Goal: Information Seeking & Learning: Check status

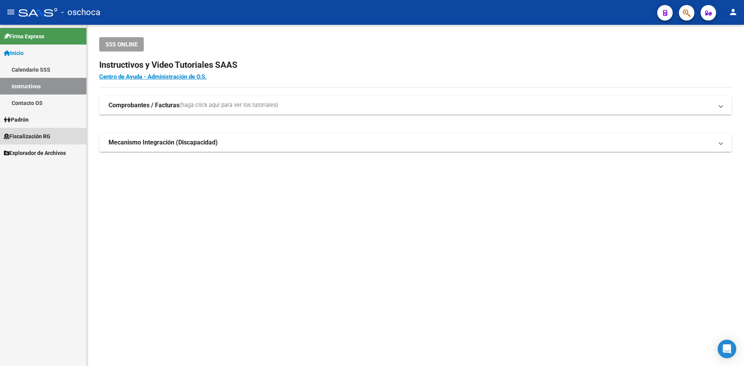
click at [54, 134] on link "Fiscalización RG" at bounding box center [43, 136] width 86 height 17
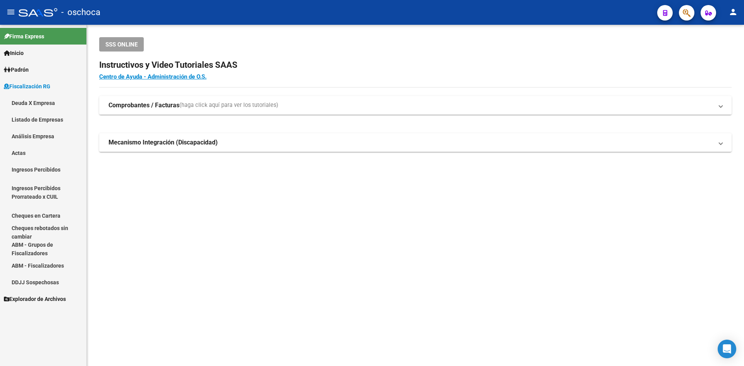
click at [53, 140] on link "Análisis Empresa" at bounding box center [43, 136] width 86 height 17
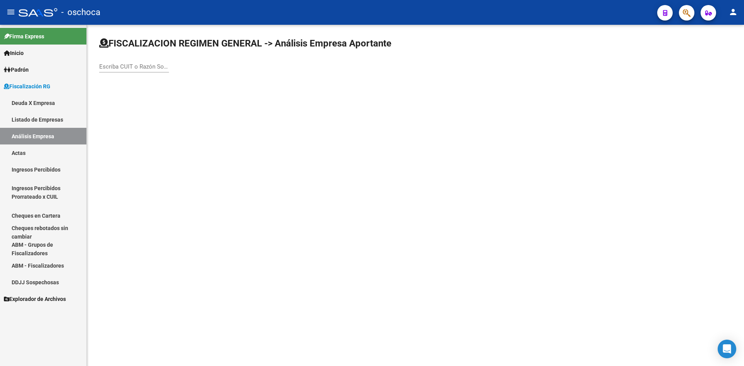
click at [148, 64] on input "Escriba CUIT o Razón Social para buscar" at bounding box center [134, 66] width 70 height 7
type input "R"
type input "DOCAMPO"
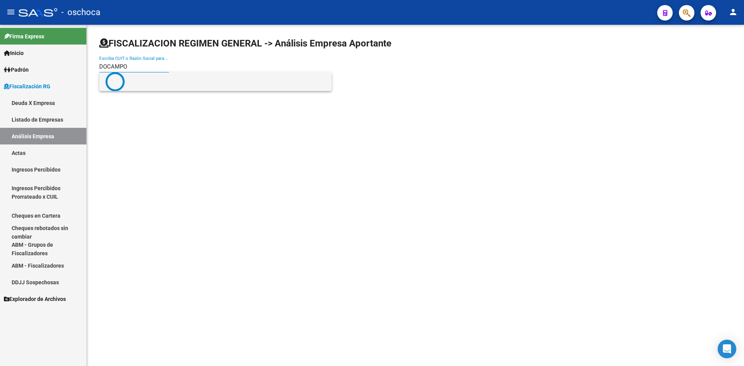
click at [148, 80] on span at bounding box center [215, 81] width 220 height 19
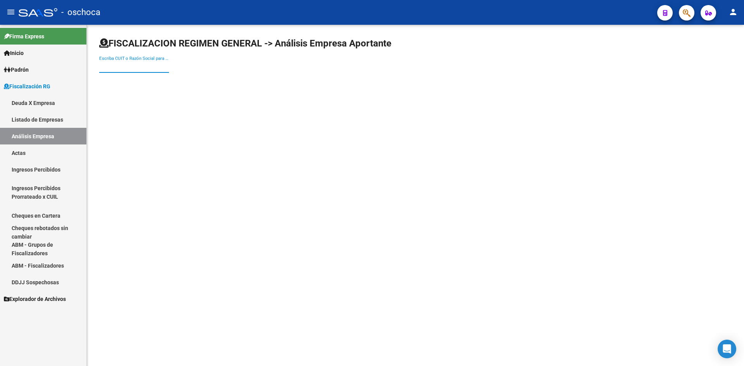
paste input "20-07776563-9"
click at [108, 68] on input "20-07776563-9" at bounding box center [134, 66] width 70 height 7
type input "2007776563-9"
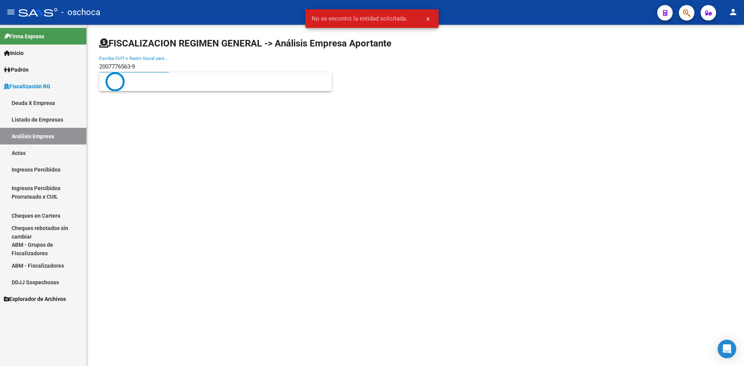
click at [134, 66] on input "2007776563-9" at bounding box center [134, 66] width 70 height 7
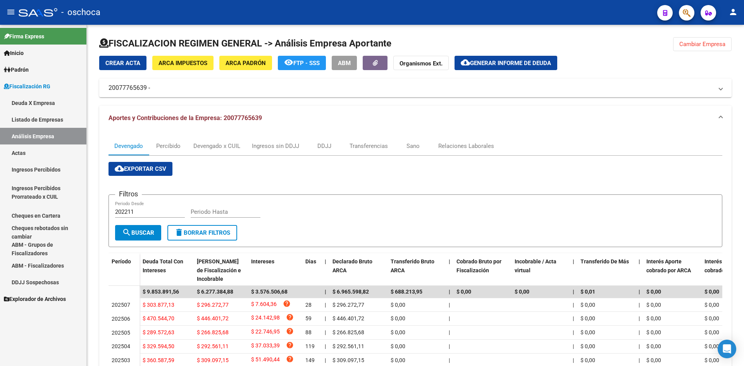
click at [53, 120] on link "Listado de Empresas" at bounding box center [43, 119] width 86 height 17
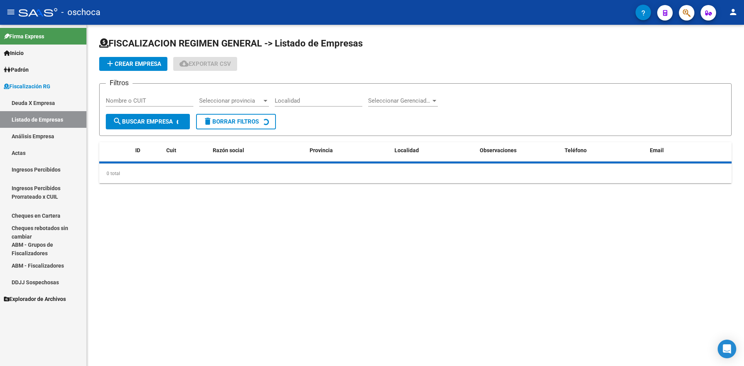
click at [50, 127] on link "Listado de Empresas" at bounding box center [43, 119] width 86 height 17
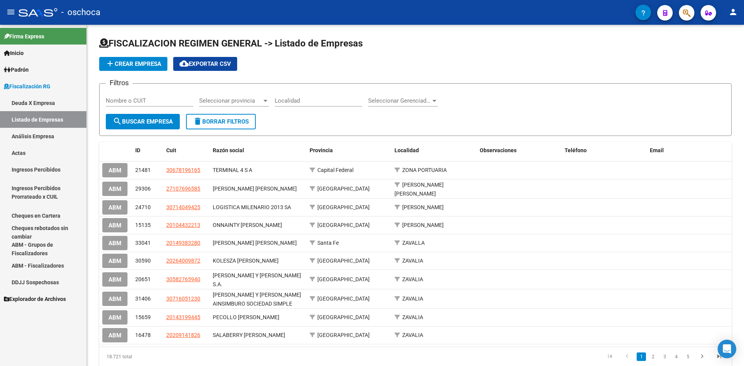
click at [50, 131] on link "Análisis Empresa" at bounding box center [43, 136] width 86 height 17
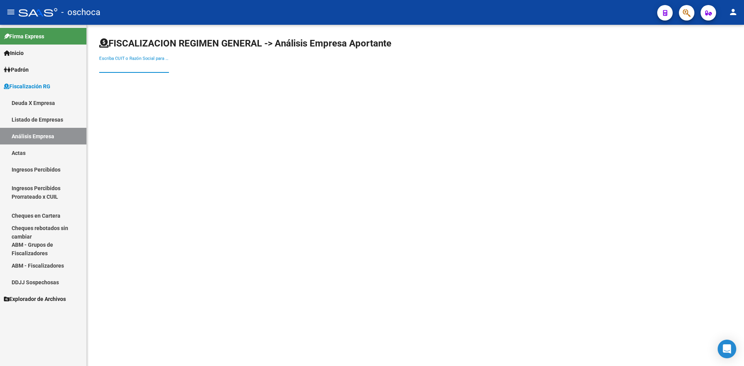
click at [139, 68] on input "Escriba CUIT o Razón Social para buscar" at bounding box center [134, 66] width 70 height 7
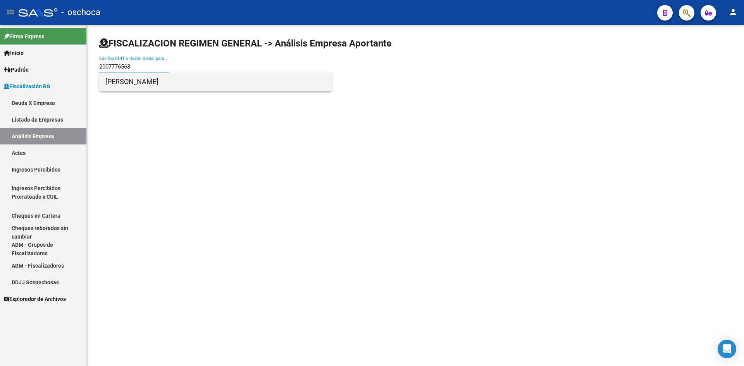
type input "2007776563"
click at [160, 84] on span "[PERSON_NAME]" at bounding box center [215, 81] width 220 height 19
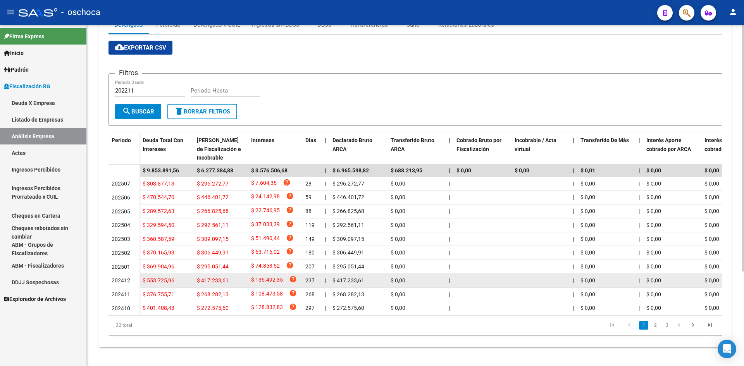
scroll to position [131, 0]
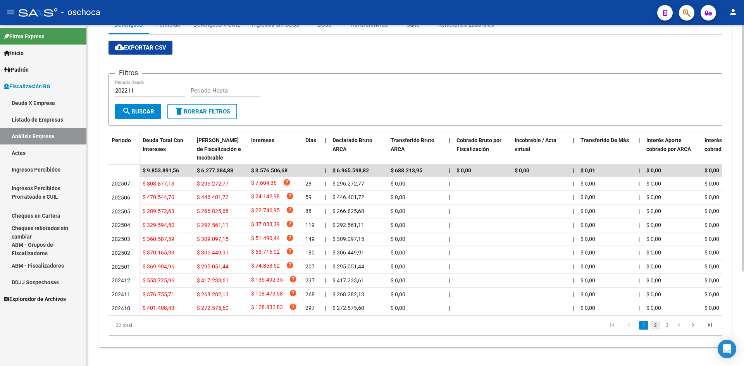
click at [655, 324] on link "2" at bounding box center [654, 325] width 9 height 9
click at [668, 323] on link "3" at bounding box center [666, 325] width 9 height 9
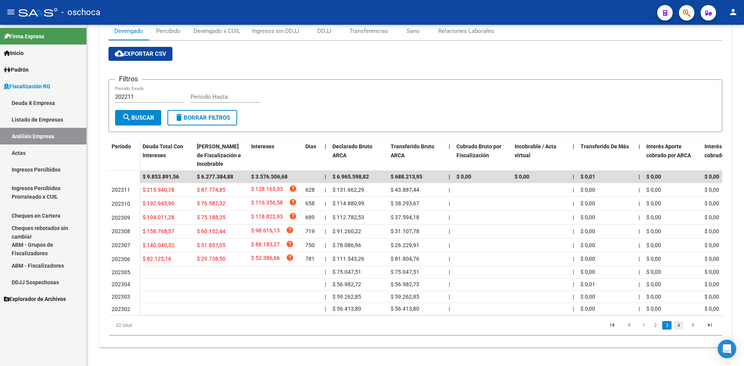
click at [676, 323] on link "4" at bounding box center [678, 325] width 9 height 9
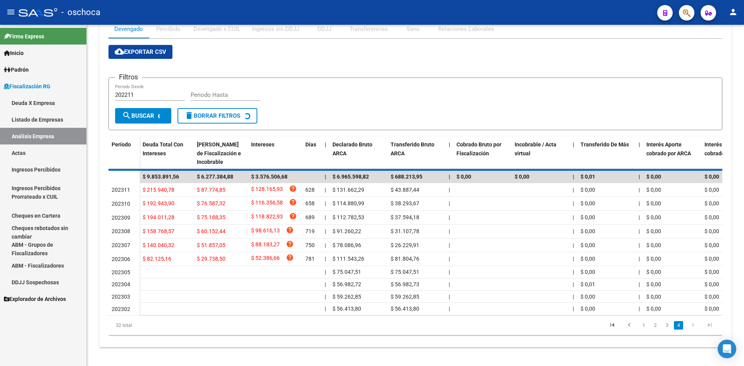
scroll to position [15, 0]
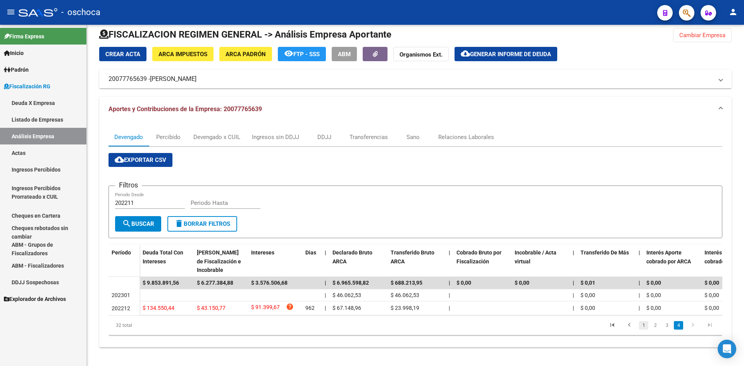
click at [641, 325] on link "1" at bounding box center [643, 325] width 9 height 9
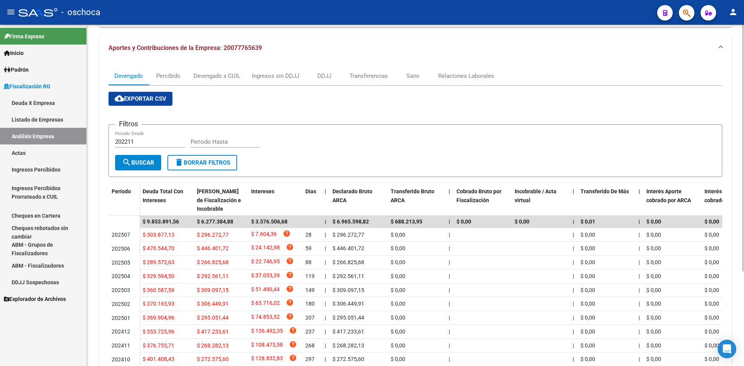
scroll to position [131, 0]
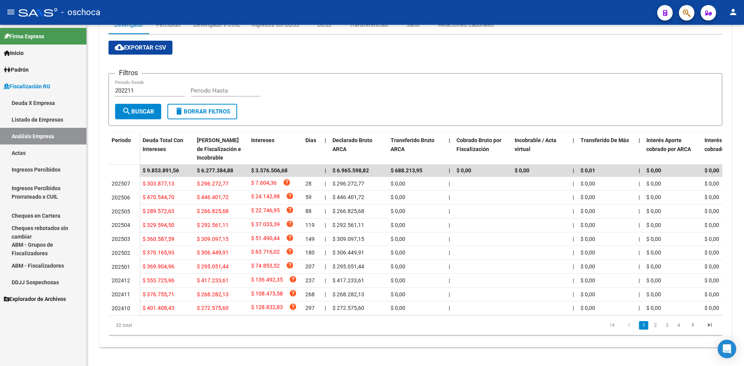
click at [50, 121] on link "Listado de Empresas" at bounding box center [43, 119] width 86 height 17
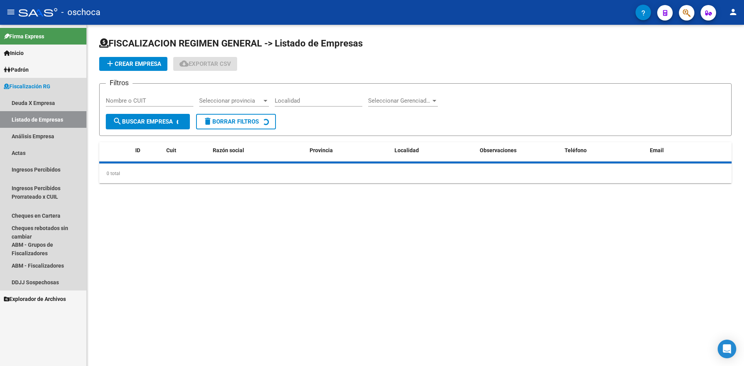
click at [49, 136] on link "Análisis Empresa" at bounding box center [43, 136] width 86 height 17
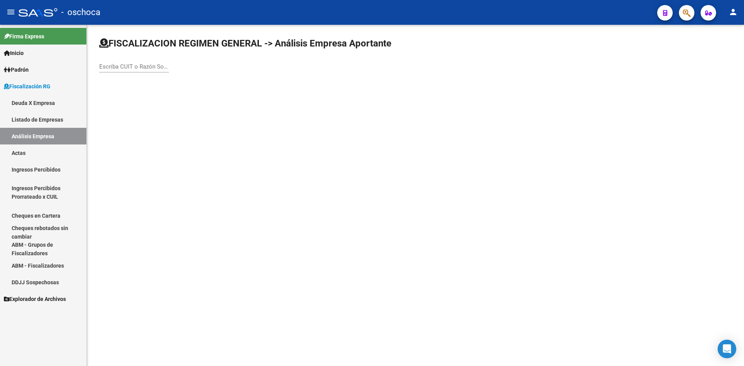
drag, startPoint x: 135, startPoint y: 81, endPoint x: 131, endPoint y: 75, distance: 7.4
click at [135, 80] on div "FISCALIZACION REGIMEN GENERAL -> Análisis Empresa Aportante Escriba CUIT o Razó…" at bounding box center [415, 62] width 657 height 74
click at [128, 64] on input "Escriba CUIT o Razón Social para buscar" at bounding box center [134, 66] width 70 height 7
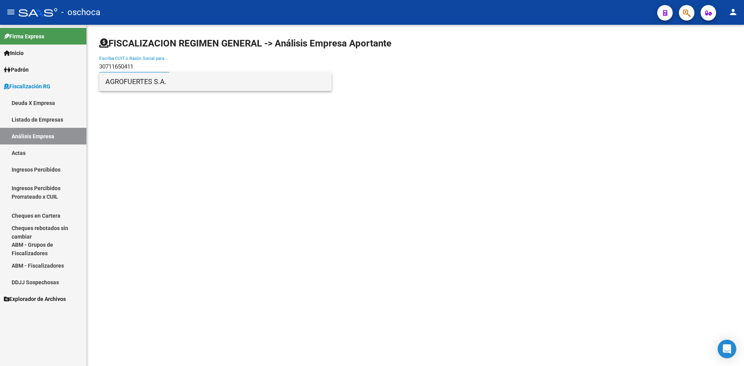
type input "30711650411"
click at [135, 78] on span "AGROFUERTES S.A." at bounding box center [215, 81] width 220 height 19
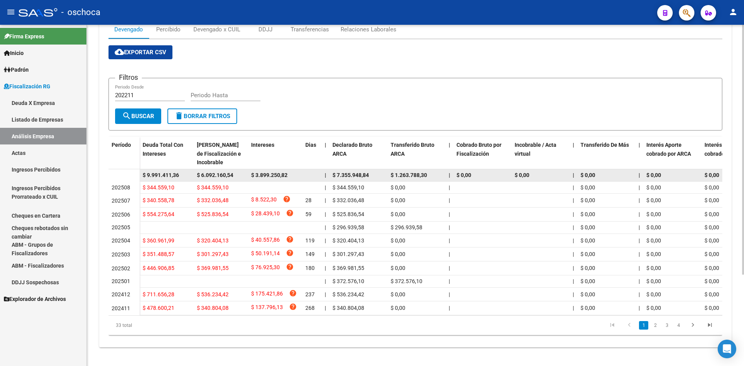
scroll to position [125, 0]
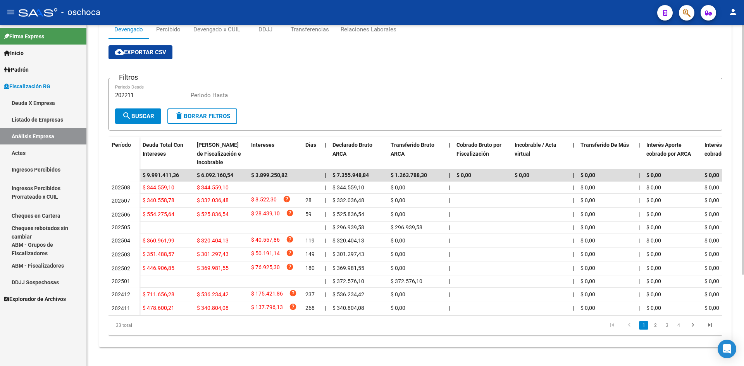
click at [683, 327] on li "4" at bounding box center [678, 325] width 12 height 13
click at [681, 327] on link "4" at bounding box center [678, 325] width 9 height 9
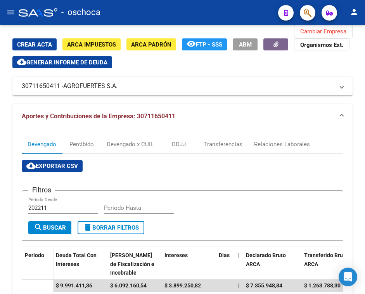
scroll to position [141, 0]
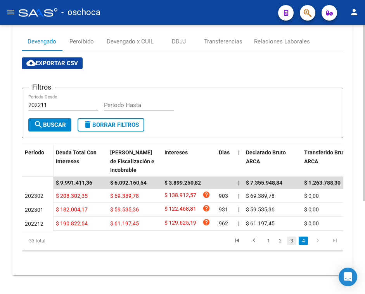
click at [294, 239] on link "3" at bounding box center [291, 240] width 9 height 9
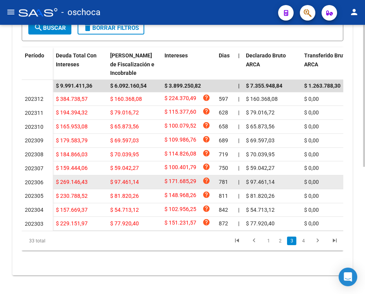
scroll to position [241, 0]
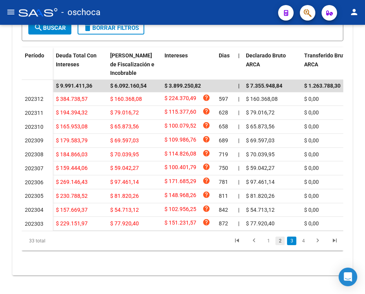
click at [280, 239] on link "2" at bounding box center [279, 240] width 9 height 9
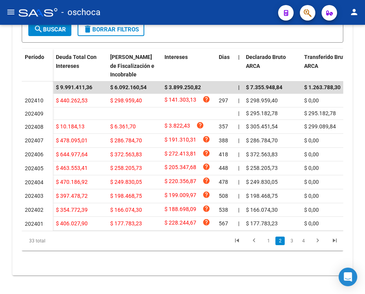
scroll to position [239, 0]
click at [270, 237] on link "1" at bounding box center [267, 240] width 9 height 9
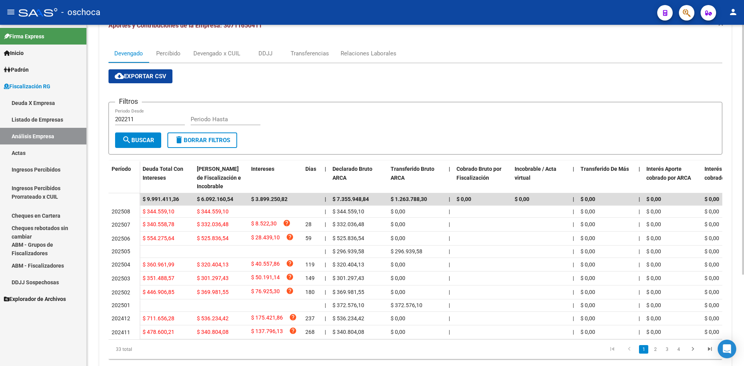
scroll to position [48, 0]
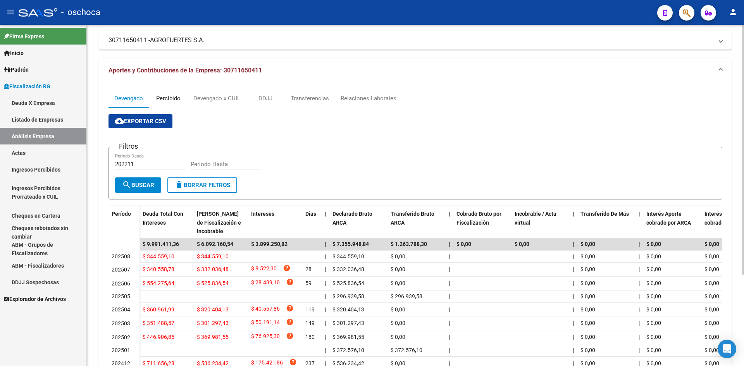
click at [168, 100] on div "Percibido" at bounding box center [168, 98] width 24 height 9
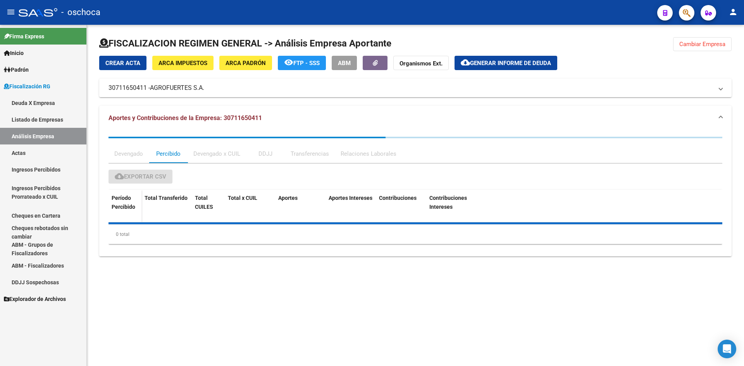
scroll to position [0, 0]
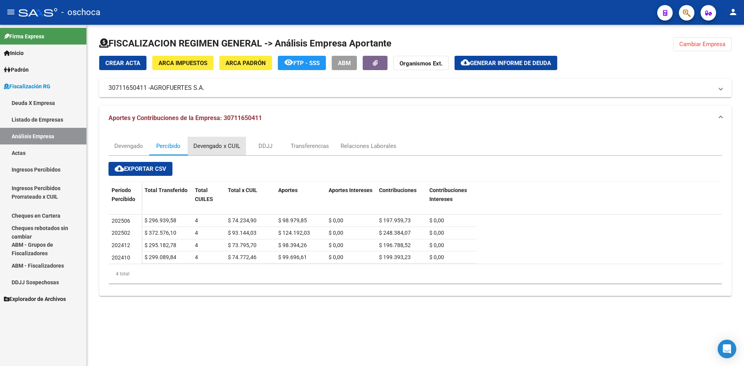
click at [207, 149] on div "Devengado x CUIL" at bounding box center [216, 146] width 47 height 9
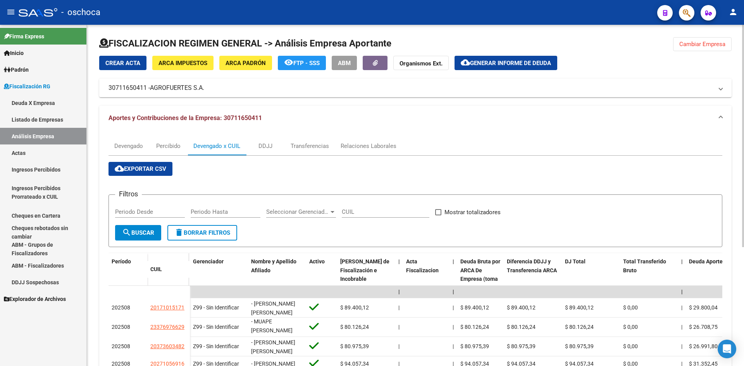
click at [715, 55] on div at bounding box center [415, 46] width 632 height 19
click at [714, 38] on button "Cambiar Empresa" at bounding box center [702, 44] width 58 height 14
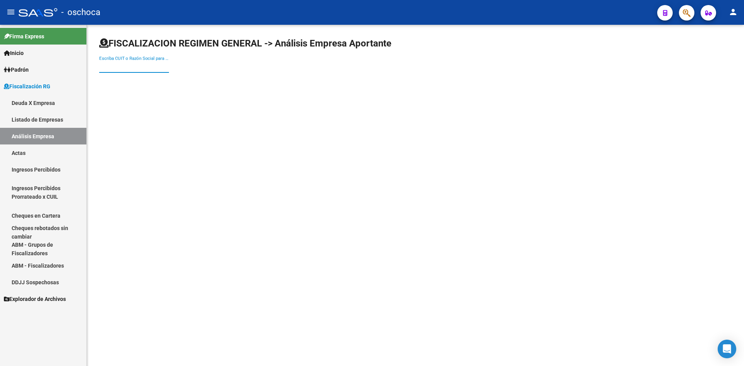
click at [135, 69] on input "Escriba CUIT o Razón Social para buscar" at bounding box center [134, 66] width 70 height 7
type input "30667347854"
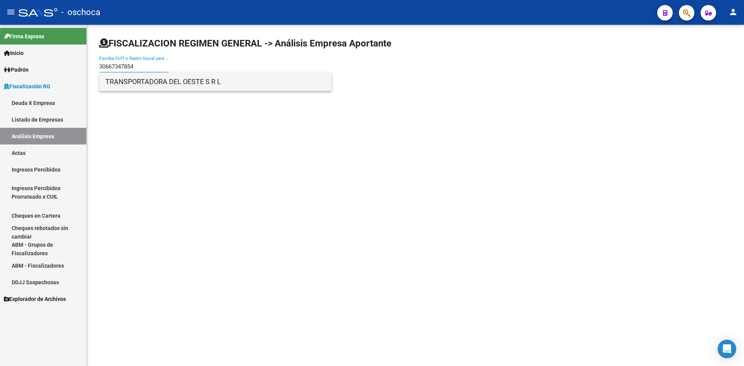
click at [135, 83] on span "TRANSPORTADORA DEL OESTE S R L" at bounding box center [215, 81] width 220 height 19
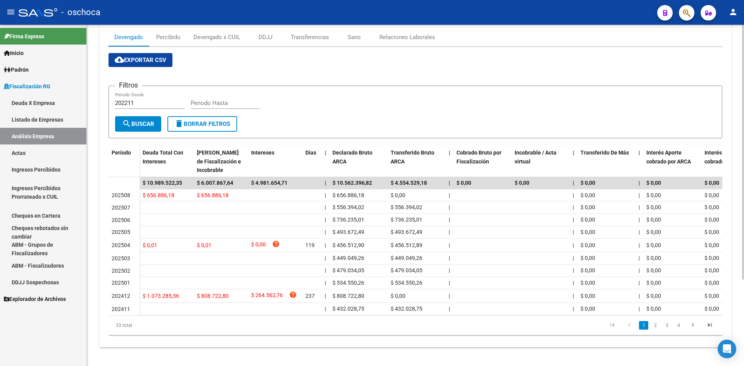
scroll to position [115, 0]
click at [673, 327] on li "4" at bounding box center [678, 325] width 12 height 13
click at [678, 327] on link "4" at bounding box center [678, 325] width 9 height 9
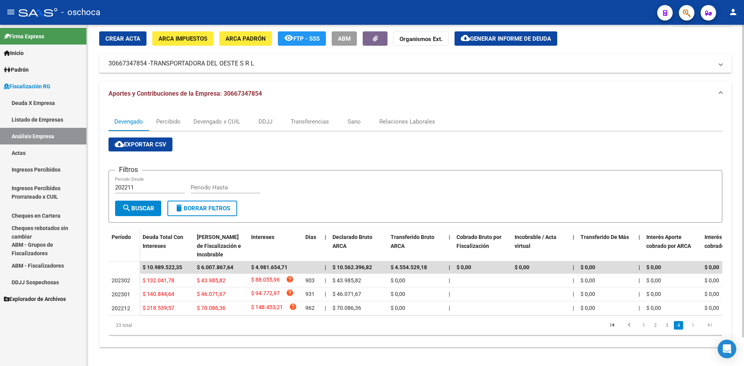
scroll to position [31, 0]
click at [668, 326] on link "3" at bounding box center [666, 325] width 9 height 9
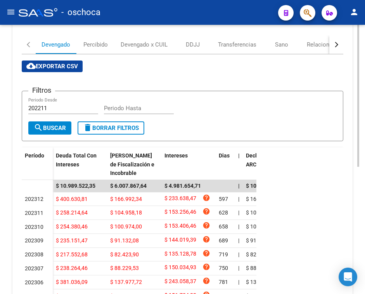
scroll to position [160, 0]
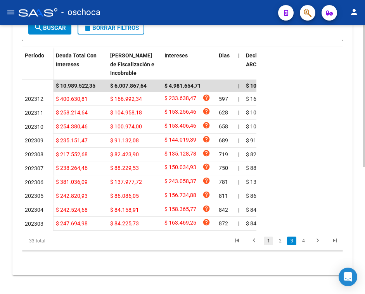
click at [271, 242] on link "1" at bounding box center [267, 240] width 9 height 9
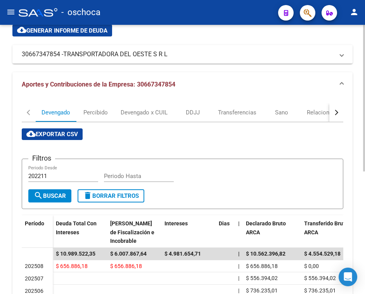
scroll to position [0, 0]
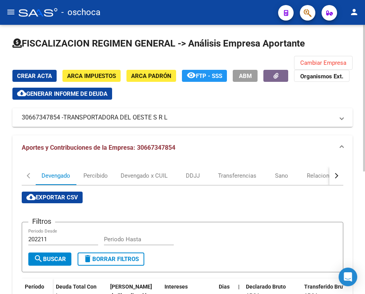
click at [313, 65] on span "Cambiar Empresa" at bounding box center [323, 62] width 46 height 7
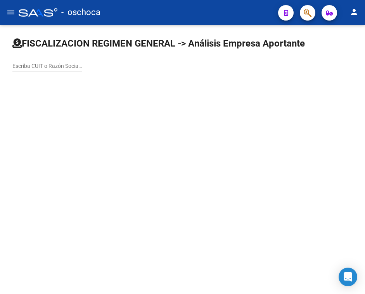
click at [53, 71] on div "Escriba CUIT o Razón Social para buscar" at bounding box center [47, 67] width 70 height 22
click at [53, 59] on div "Escriba CUIT o Razón Social para buscar" at bounding box center [47, 63] width 70 height 15
click at [59, 60] on div "Escriba CUIT o Razón Social para buscar" at bounding box center [47, 63] width 70 height 15
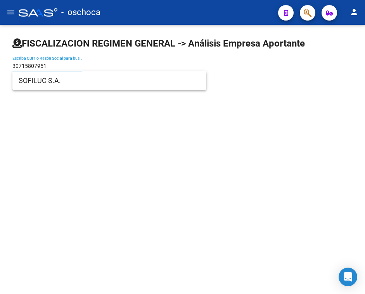
type input "30715807951"
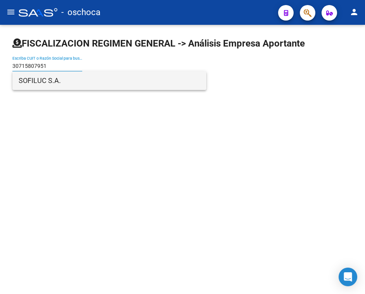
drag, startPoint x: 66, startPoint y: 81, endPoint x: 57, endPoint y: 78, distance: 9.7
click at [57, 78] on span "SOFILUC S.A." at bounding box center [109, 80] width 181 height 19
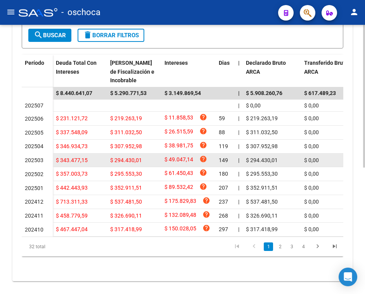
scroll to position [232, 0]
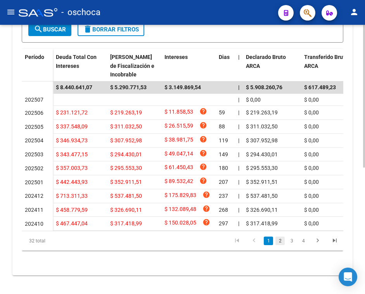
click at [280, 245] on link "2" at bounding box center [279, 240] width 9 height 9
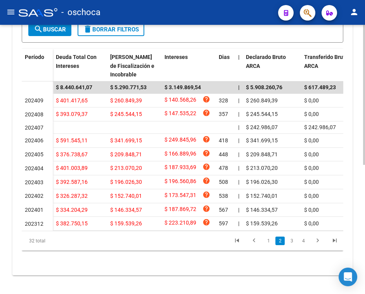
scroll to position [233, 0]
click at [291, 245] on link "3" at bounding box center [291, 240] width 9 height 9
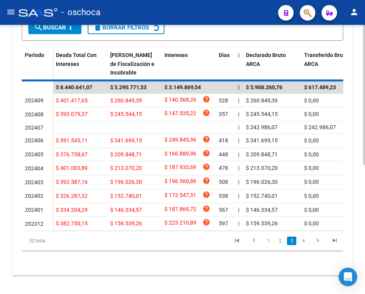
scroll to position [231, 0]
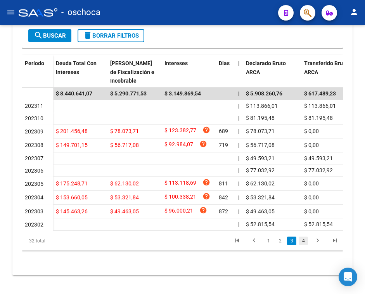
click at [302, 242] on link "4" at bounding box center [302, 240] width 9 height 9
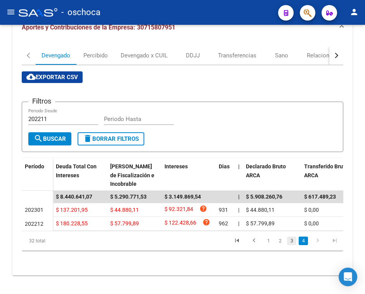
scroll to position [127, 0]
click at [280, 242] on link "2" at bounding box center [279, 240] width 9 height 9
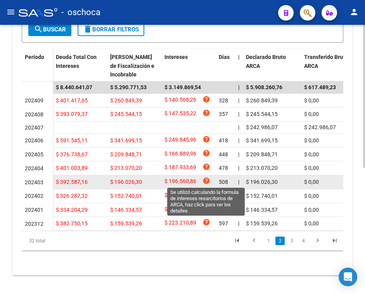
scroll to position [239, 0]
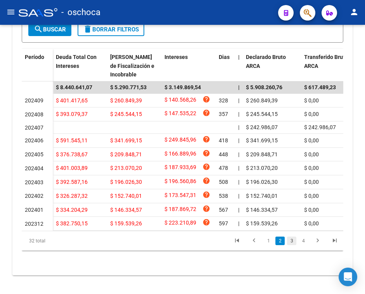
click at [287, 242] on link "3" at bounding box center [291, 240] width 9 height 9
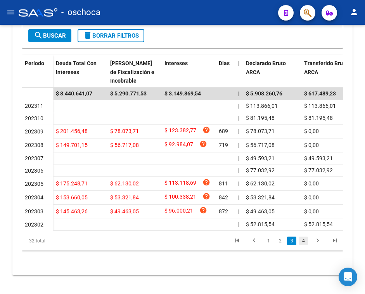
click at [302, 243] on link "4" at bounding box center [302, 240] width 9 height 9
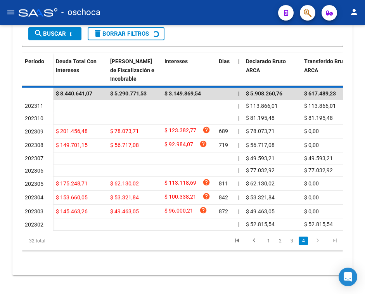
scroll to position [127, 0]
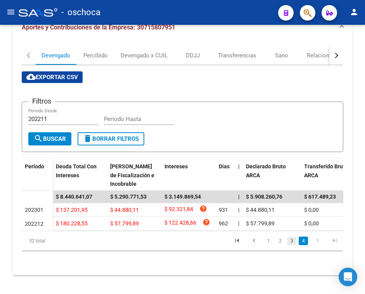
click at [294, 241] on link "3" at bounding box center [291, 240] width 9 height 9
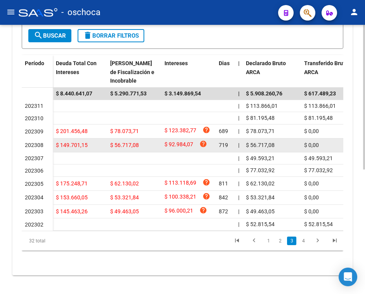
scroll to position [231, 0]
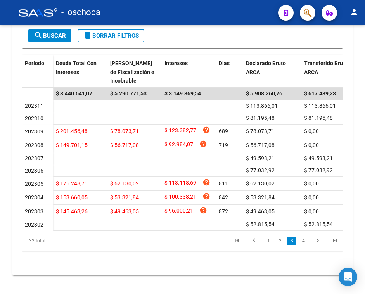
click at [280, 245] on li "2" at bounding box center [280, 240] width 12 height 13
click at [281, 239] on link "2" at bounding box center [279, 240] width 9 height 9
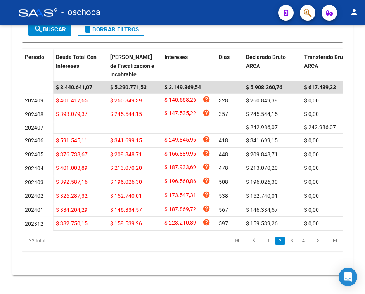
scroll to position [232, 0]
click at [270, 245] on link "1" at bounding box center [267, 240] width 9 height 9
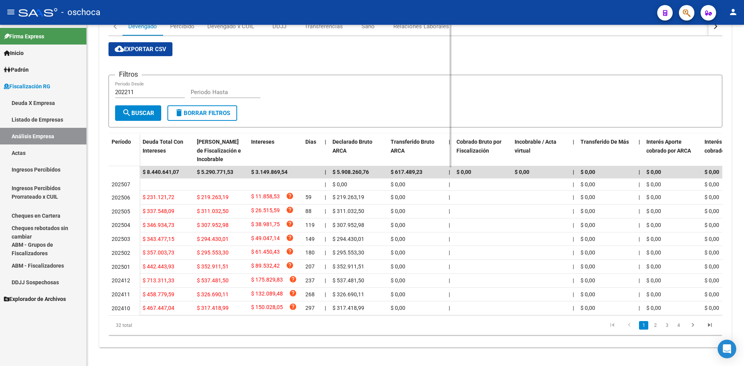
scroll to position [129, 0]
click at [652, 326] on link "2" at bounding box center [654, 325] width 9 height 9
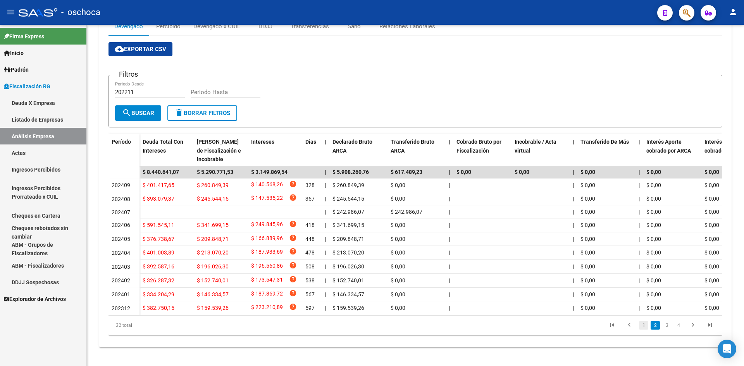
click at [643, 326] on link "1" at bounding box center [643, 325] width 9 height 9
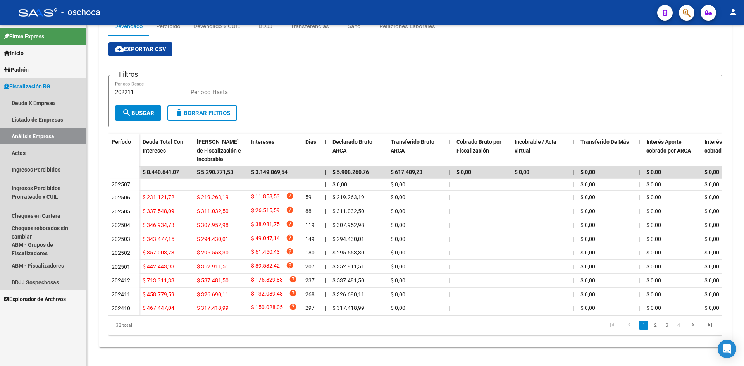
click at [47, 130] on link "Análisis Empresa" at bounding box center [43, 136] width 86 height 17
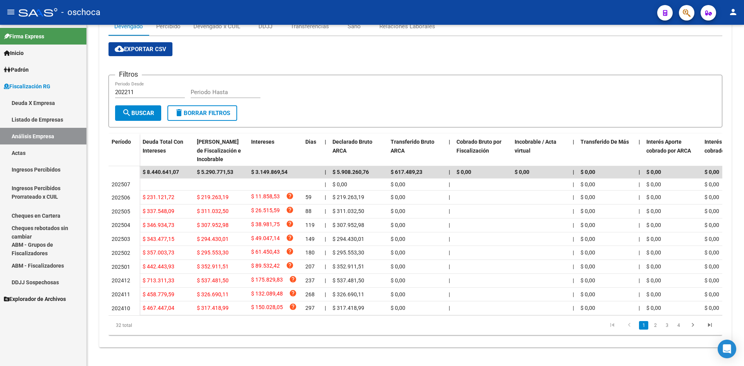
click at [50, 115] on link "Listado de Empresas" at bounding box center [43, 119] width 86 height 17
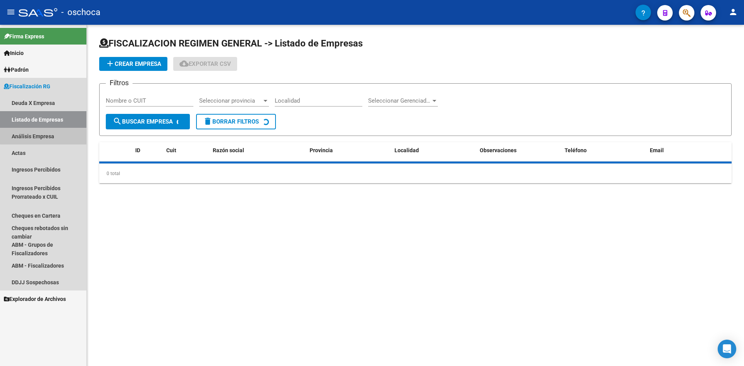
click at [48, 133] on link "Análisis Empresa" at bounding box center [43, 136] width 86 height 17
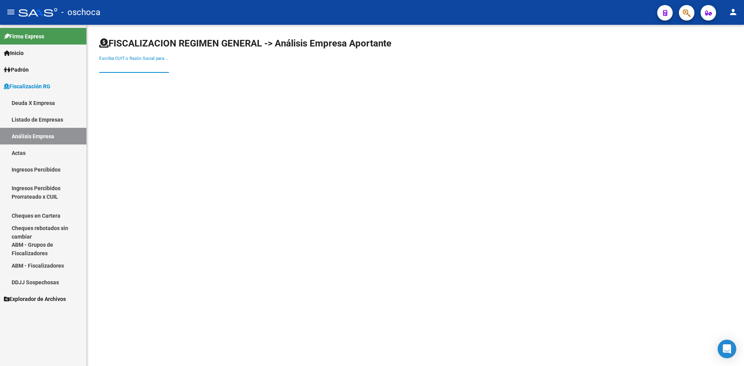
click at [129, 70] on input "Escriba CUIT o Razón Social para buscar" at bounding box center [134, 66] width 70 height 7
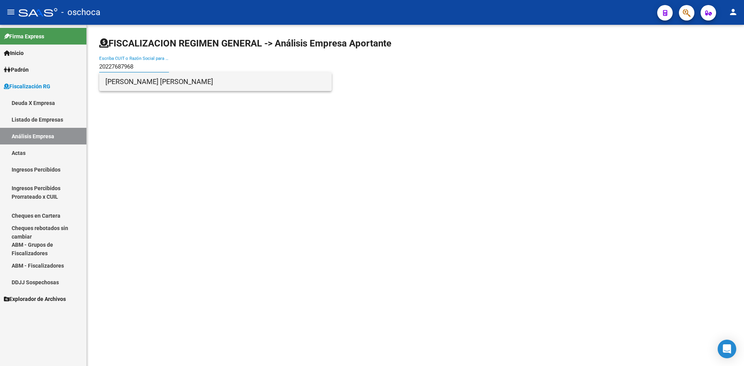
type input "20227687968"
click at [160, 83] on span "[PERSON_NAME] [PERSON_NAME]" at bounding box center [215, 81] width 220 height 19
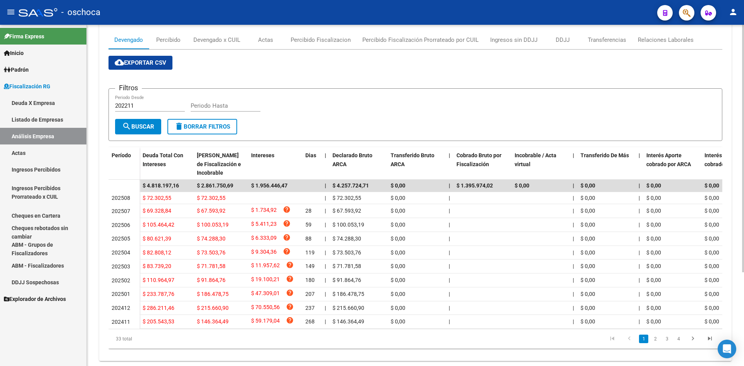
scroll to position [129, 0]
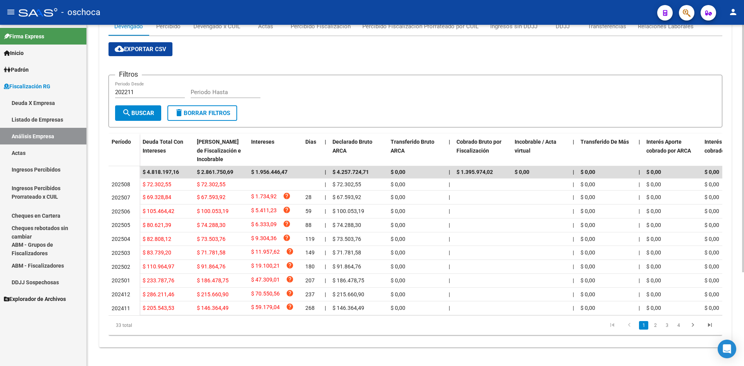
click at [659, 321] on li "2" at bounding box center [655, 325] width 12 height 13
click at [659, 322] on link "2" at bounding box center [654, 325] width 9 height 9
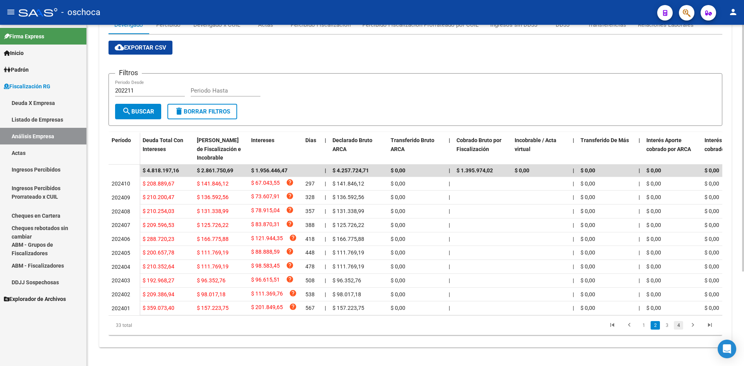
click at [674, 327] on link "4" at bounding box center [678, 325] width 9 height 9
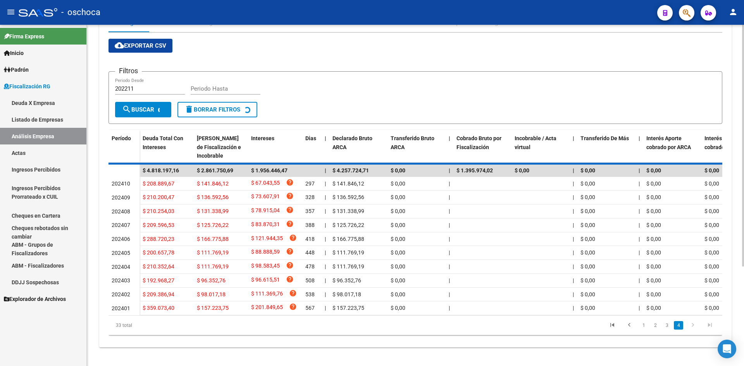
click at [666, 327] on div "33 total 1 2 3 4" at bounding box center [415, 325] width 614 height 19
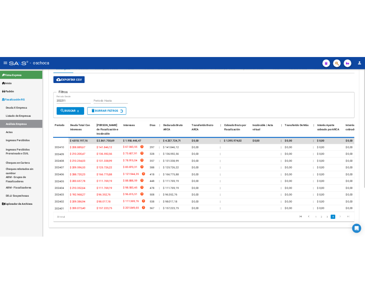
scroll to position [26, 0]
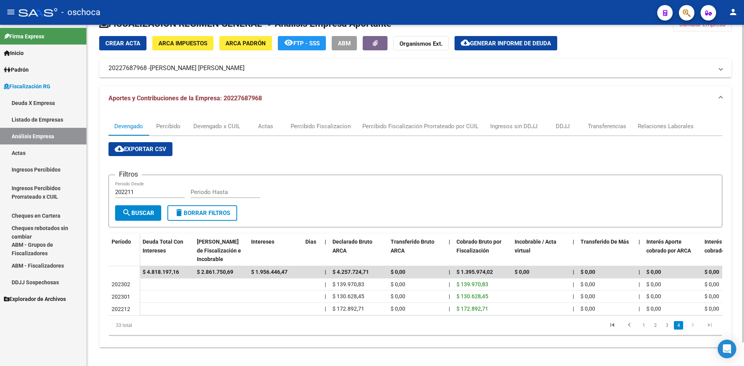
click at [666, 327] on link "3" at bounding box center [666, 325] width 9 height 9
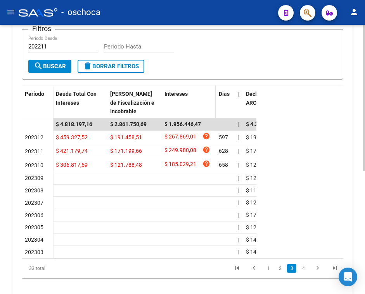
scroll to position [199, 0]
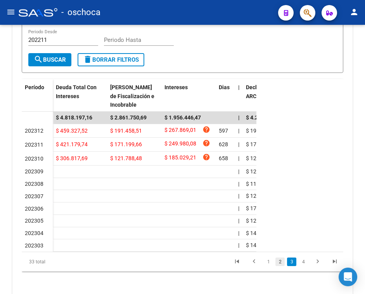
click at [282, 266] on link "2" at bounding box center [279, 261] width 9 height 9
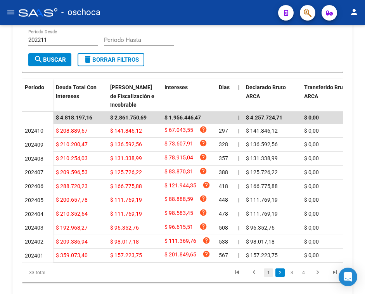
click at [269, 277] on link "1" at bounding box center [267, 272] width 9 height 9
